Goal: Transaction & Acquisition: Download file/media

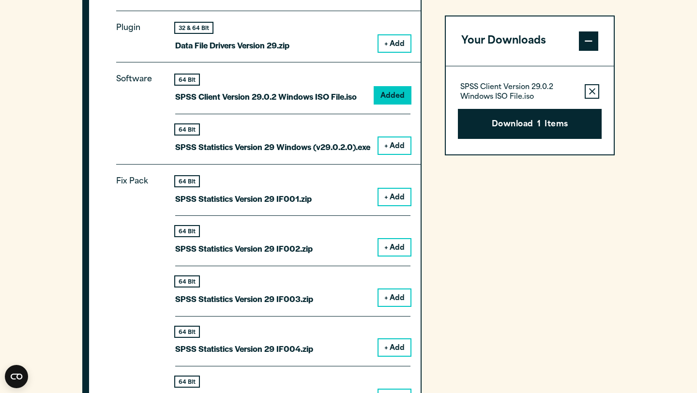
scroll to position [991, 0]
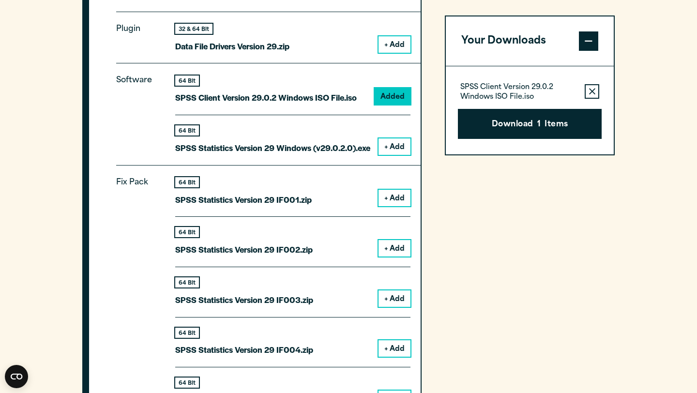
click at [393, 155] on button "+ Add" at bounding box center [394, 146] width 32 height 16
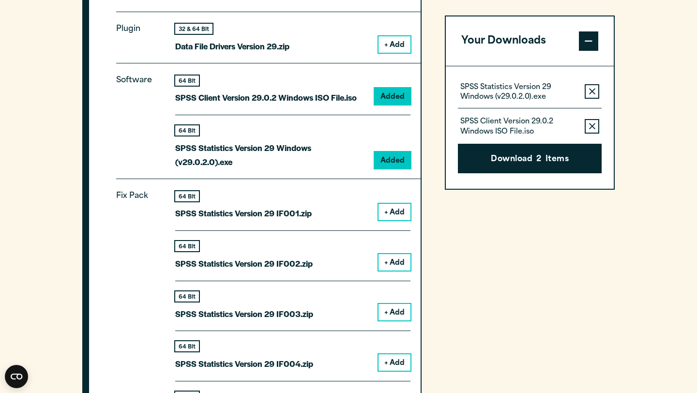
click at [592, 123] on icon "button" at bounding box center [592, 126] width 6 height 7
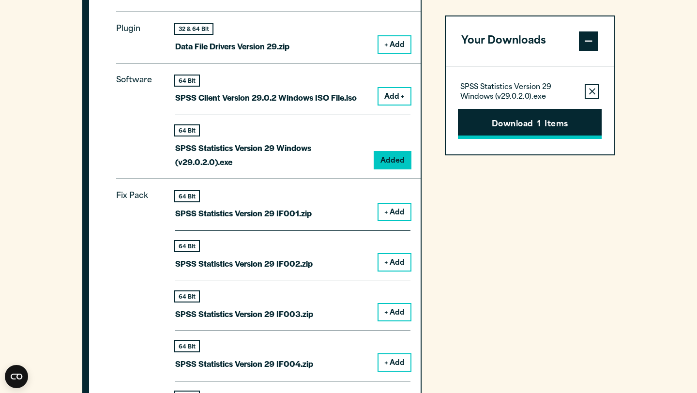
click at [562, 128] on button "Download 1 Items" at bounding box center [530, 124] width 144 height 30
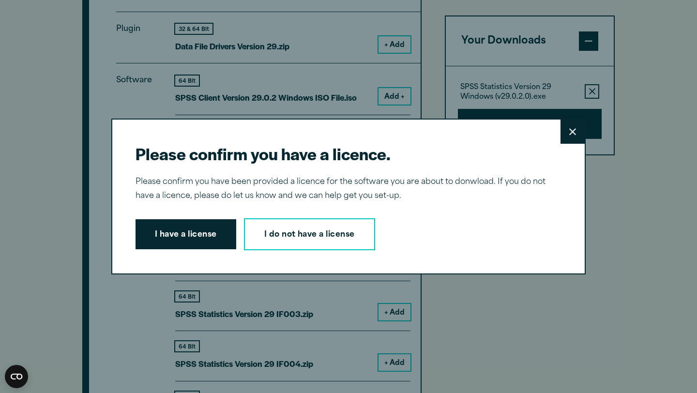
click at [566, 134] on button "Close" at bounding box center [572, 132] width 24 height 24
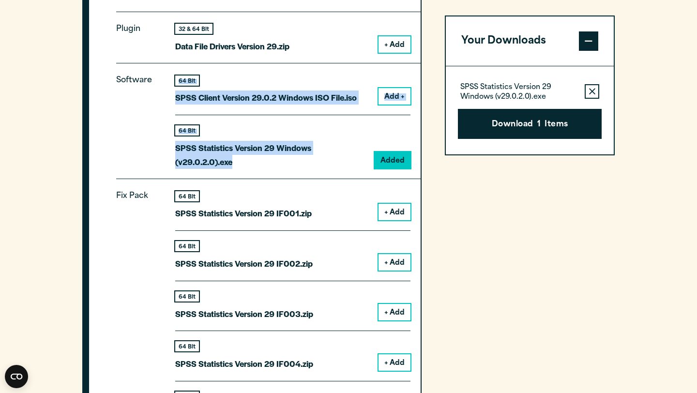
drag, startPoint x: 248, startPoint y: 166, endPoint x: 166, endPoint y: 164, distance: 81.4
click at [166, 164] on div "Software 64 Bit SPSS Client Version 29.0.2 Windows ISO File.iso Add + 64 Bit Ad…" at bounding box center [268, 121] width 304 height 116
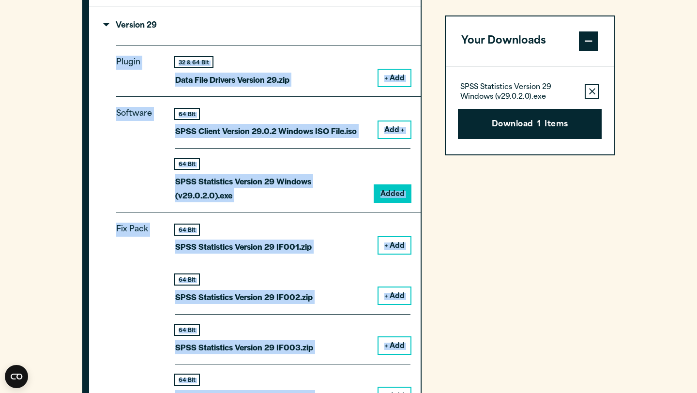
scroll to position [814, 0]
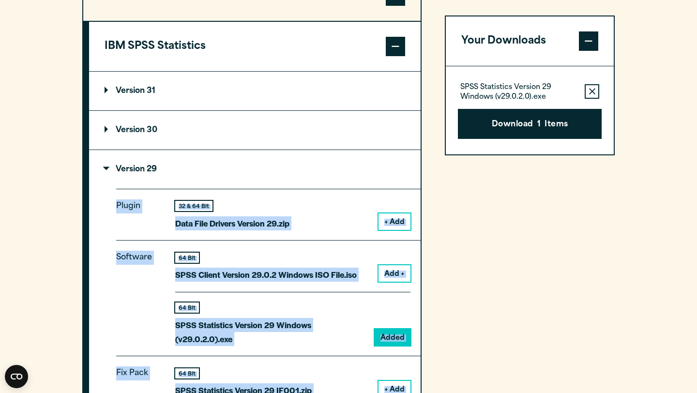
drag, startPoint x: 316, startPoint y: 259, endPoint x: 110, endPoint y: 211, distance: 211.2
copy div "Plugin 32 & 64 Bit Data File Drivers Version 29.zip + Add Software 64 Bit SPSS …"
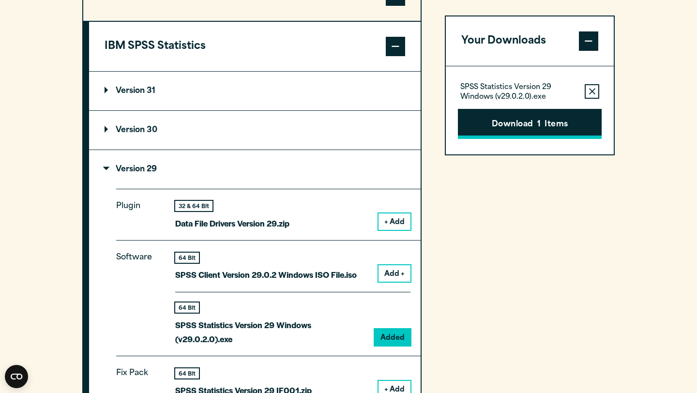
click at [522, 121] on button "Download 1 Items" at bounding box center [530, 124] width 144 height 30
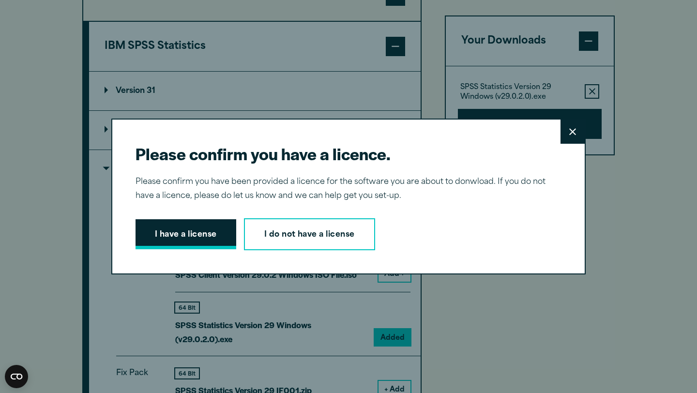
click at [205, 227] on button "I have a license" at bounding box center [186, 234] width 101 height 30
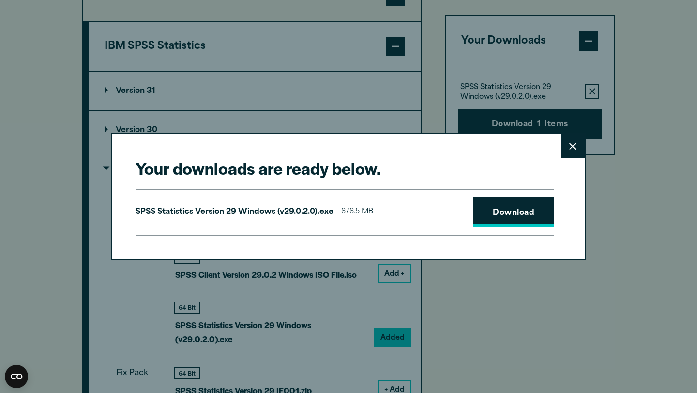
click at [510, 205] on link "Download" at bounding box center [513, 212] width 80 height 30
click at [563, 148] on button "Close" at bounding box center [572, 146] width 24 height 24
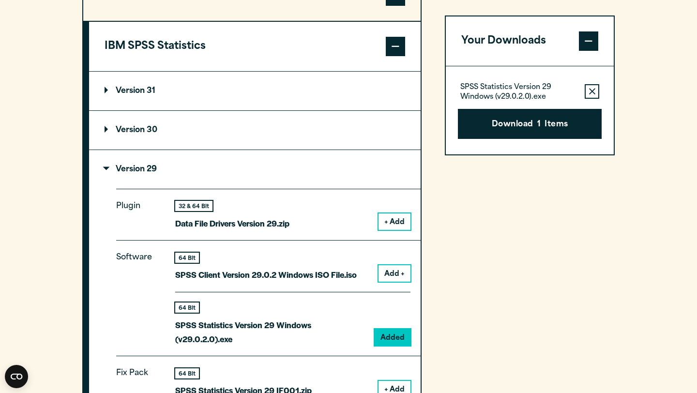
click at [595, 90] on icon "button" at bounding box center [592, 91] width 6 height 7
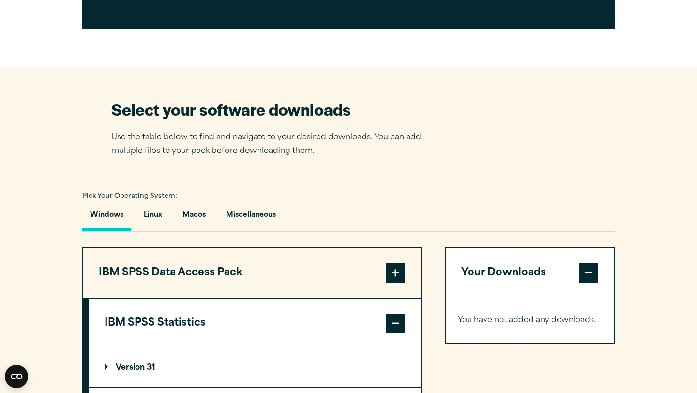
scroll to position [537, 0]
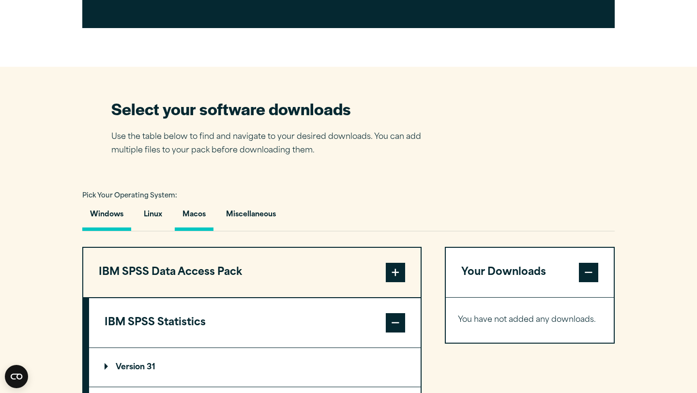
click at [193, 219] on button "Macos" at bounding box center [194, 217] width 39 height 28
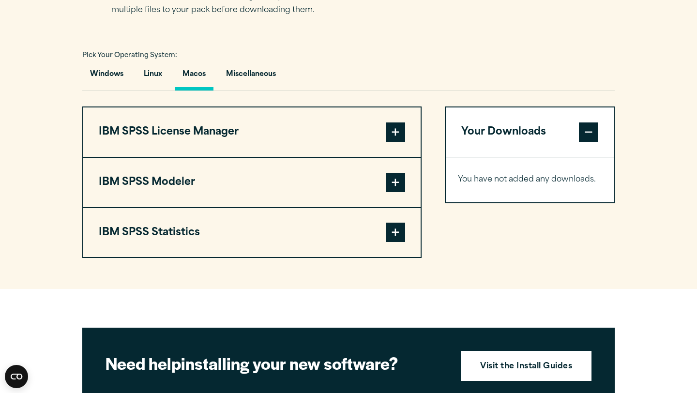
scroll to position [710, 0]
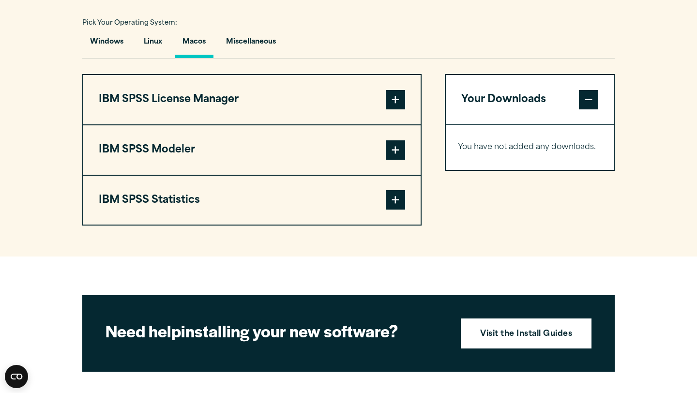
click at [400, 203] on span at bounding box center [395, 199] width 19 height 19
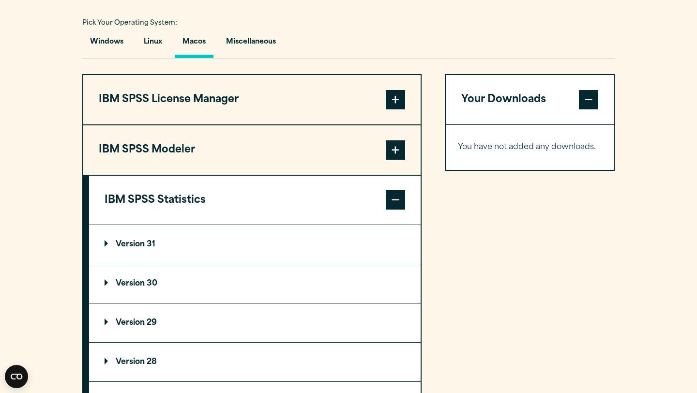
click at [149, 324] on p "Version 29" at bounding box center [131, 323] width 52 height 8
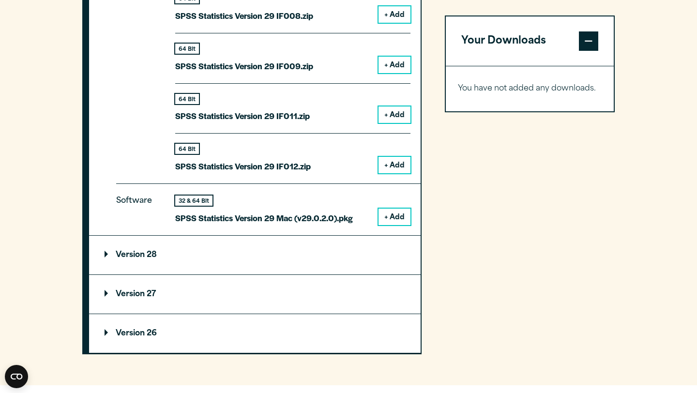
scroll to position [1229, 0]
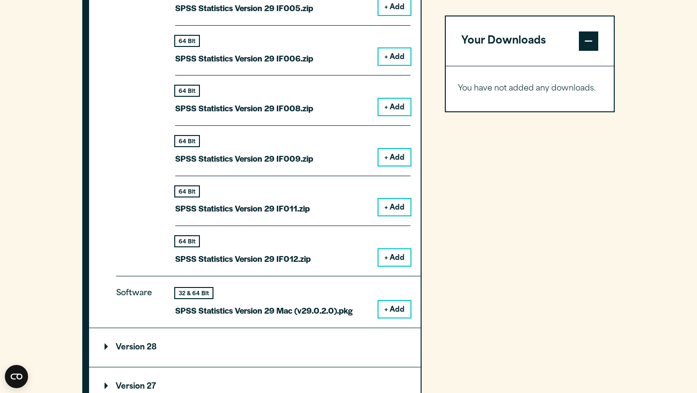
click at [393, 307] on button "+ Add" at bounding box center [394, 309] width 32 height 16
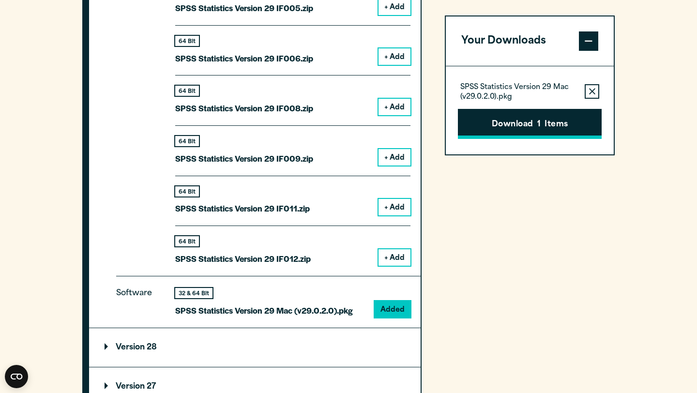
click at [521, 119] on button "Download 1 Items" at bounding box center [530, 124] width 144 height 30
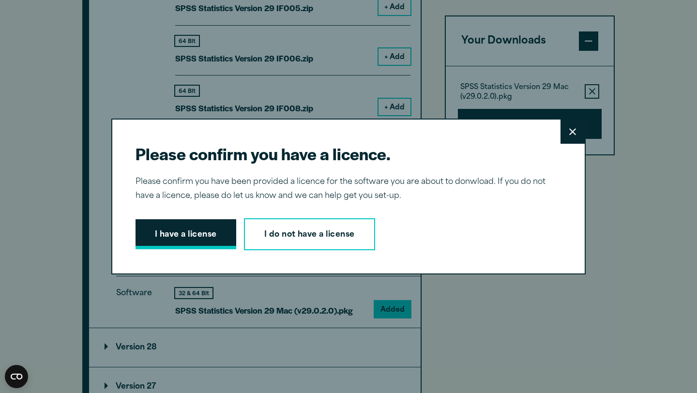
click at [202, 236] on button "I have a license" at bounding box center [186, 234] width 101 height 30
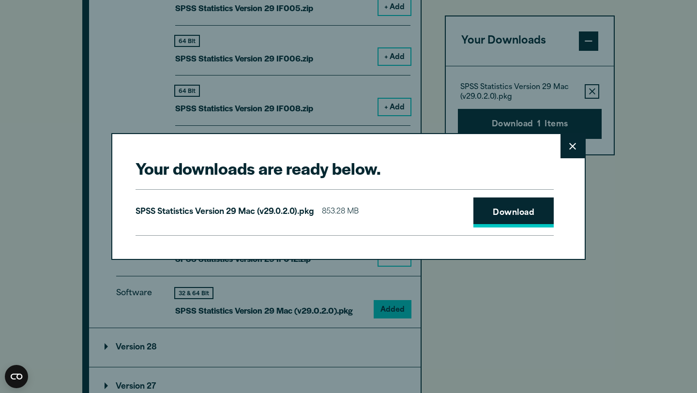
click at [496, 203] on link "Download" at bounding box center [513, 212] width 80 height 30
